Goal: Task Accomplishment & Management: Complete application form

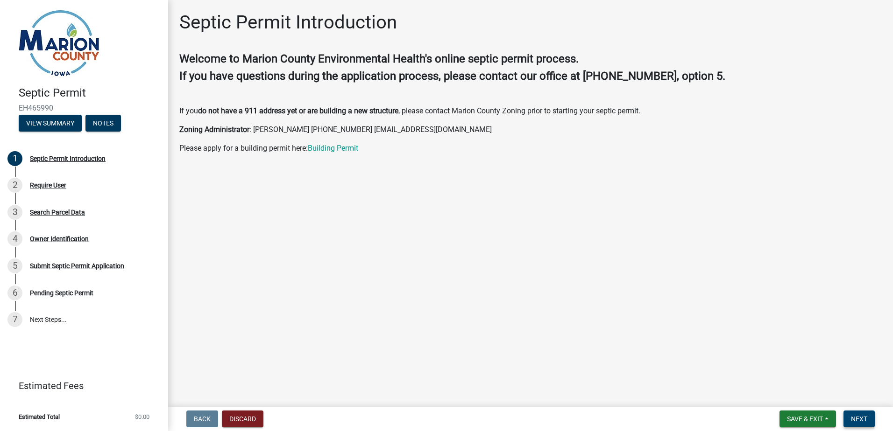
click at [864, 420] on span "Next" at bounding box center [859, 418] width 16 height 7
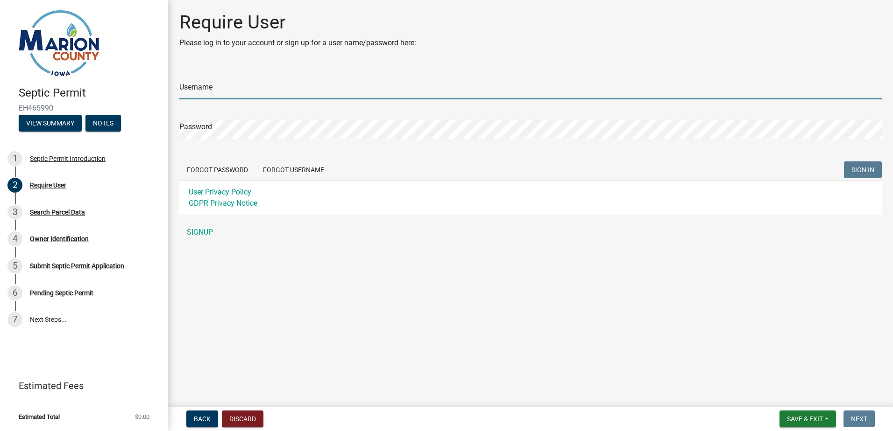
click at [201, 84] on input "Username" at bounding box center [530, 89] width 702 height 19
